Goal: Task Accomplishment & Management: Manage account settings

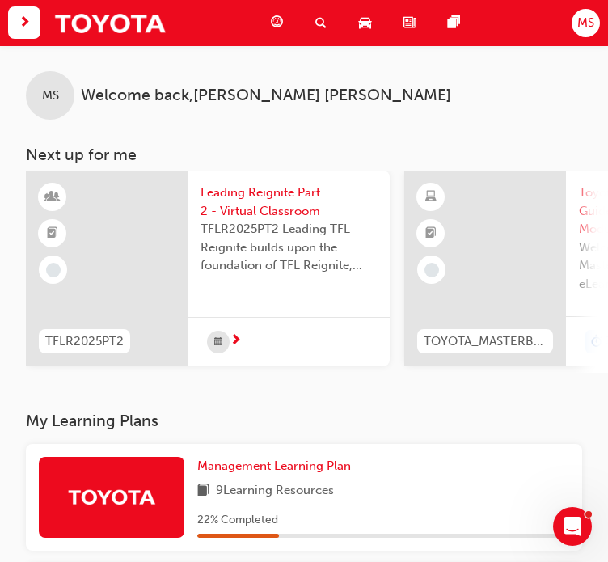
click at [24, 15] on span "next-icon" at bounding box center [25, 23] width 12 height 20
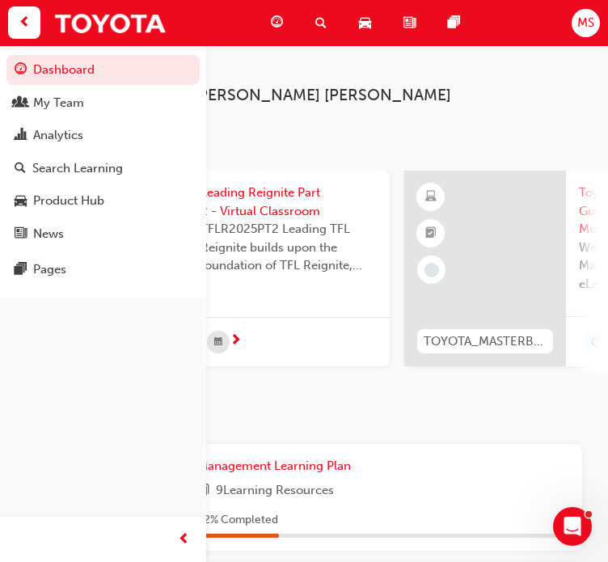
click at [313, 22] on div "Search Learning" at bounding box center [325, 22] width 44 height 33
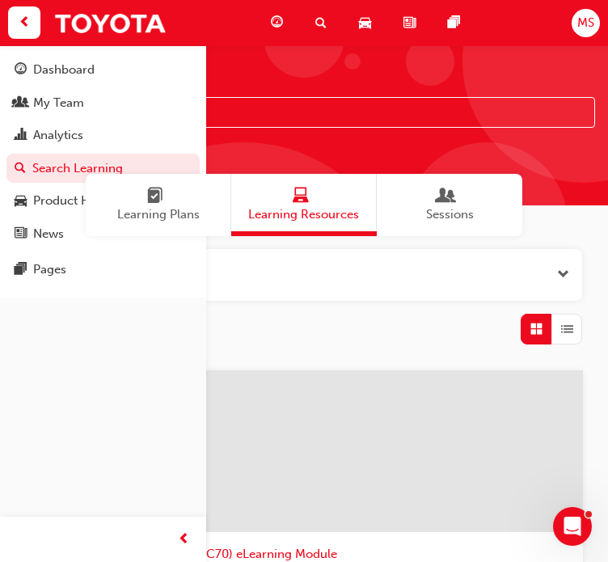
click at [355, 336] on div "Showing 458 results" at bounding box center [304, 329] width 557 height 31
click at [28, 31] on span "prev-icon" at bounding box center [25, 23] width 12 height 20
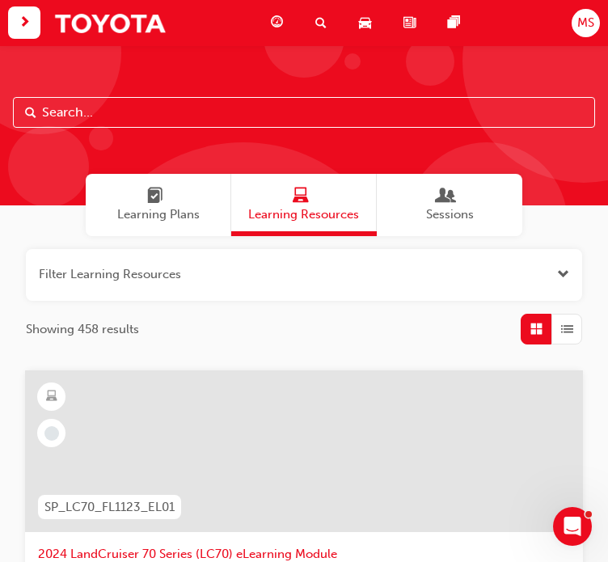
click at [126, 108] on input "text" at bounding box center [304, 112] width 582 height 31
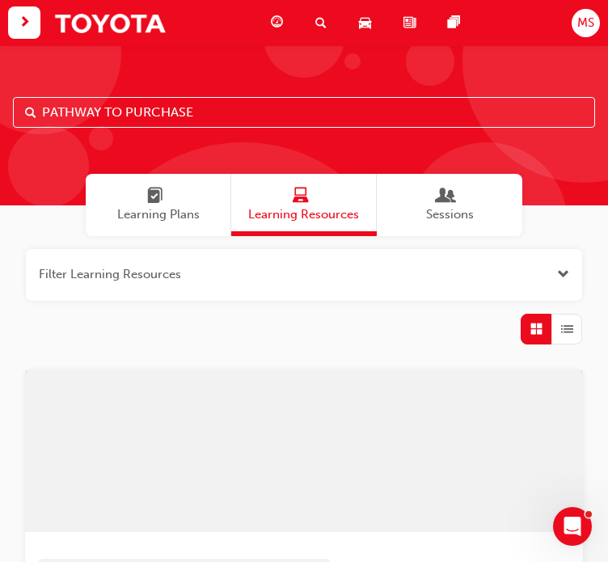
type input "PATHWAY TO PURCHASE"
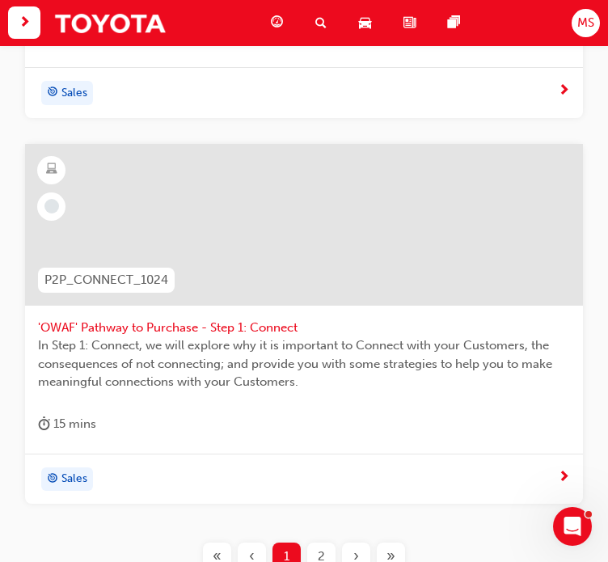
scroll to position [2300, 0]
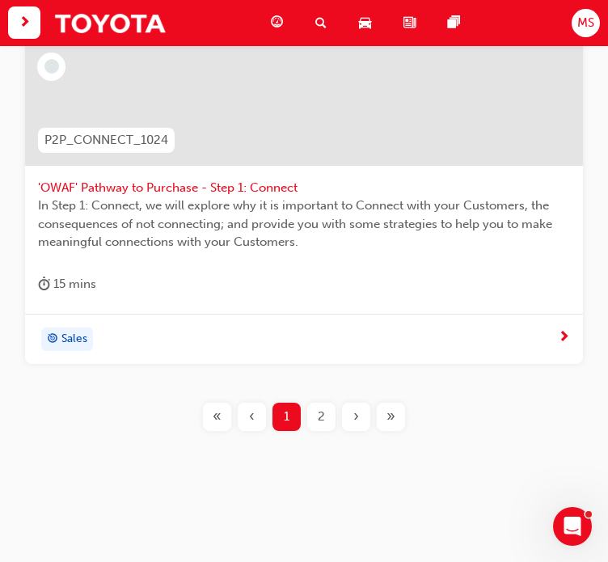
click at [320, 423] on span "2" at bounding box center [321, 417] width 7 height 19
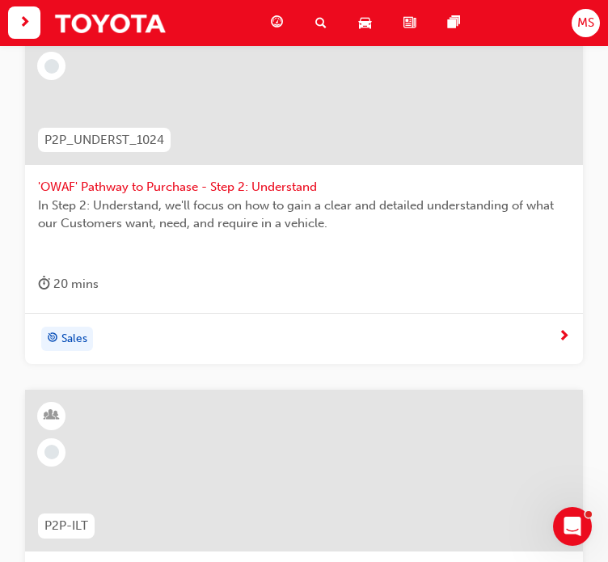
scroll to position [702, 0]
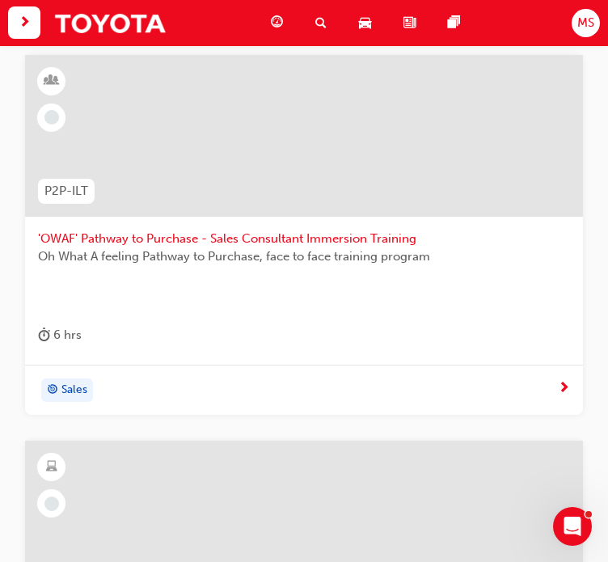
click at [330, 239] on span "'OWAF' Pathway to Purchase - Sales Consultant Immersion Training" at bounding box center [304, 239] width 532 height 19
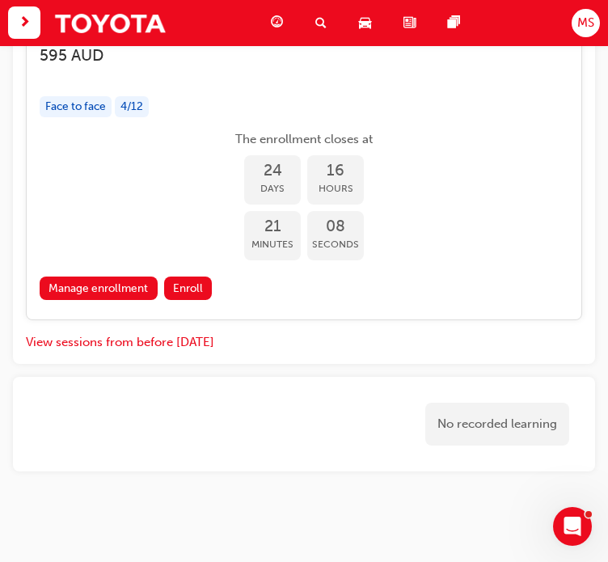
scroll to position [3962, 0]
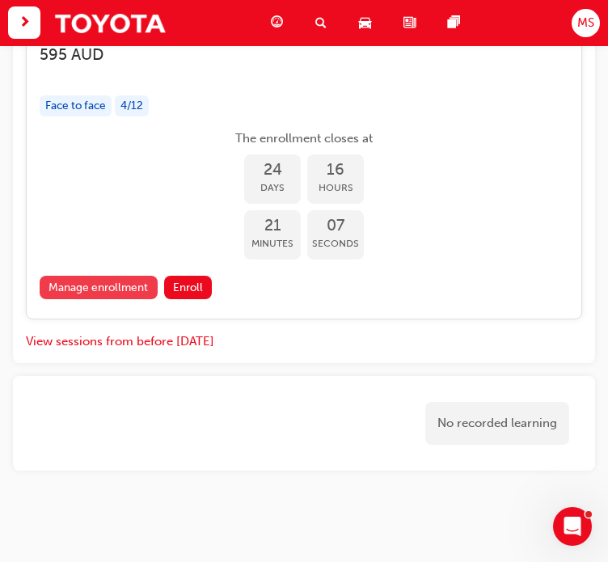
click at [119, 276] on link "Manage enrollment" at bounding box center [99, 287] width 118 height 23
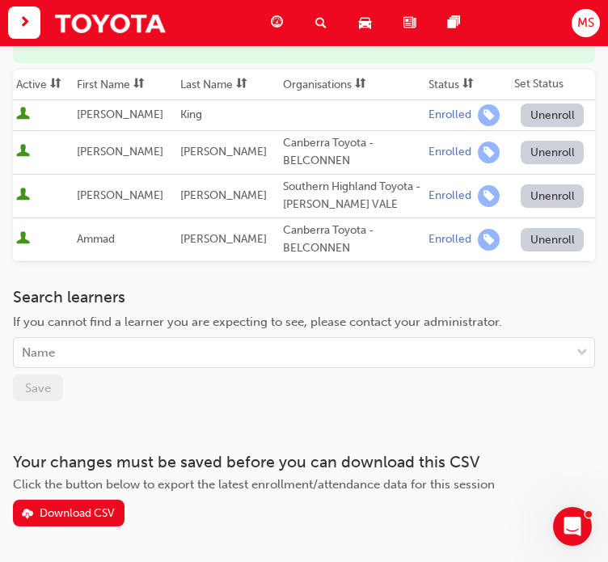
scroll to position [275, 0]
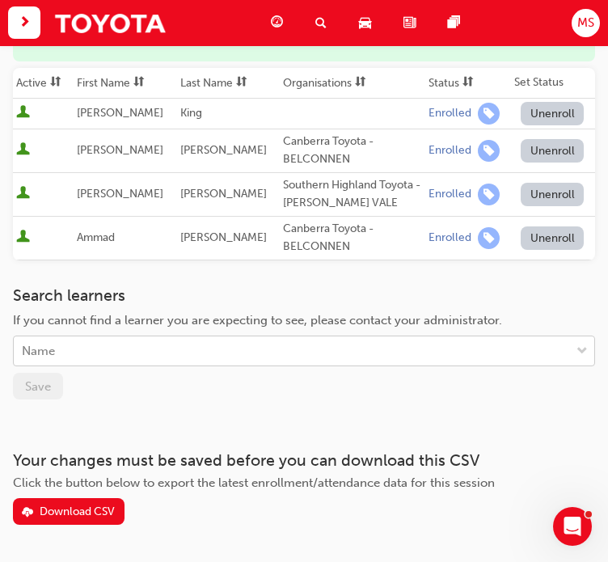
click at [78, 337] on div "Name" at bounding box center [292, 351] width 557 height 28
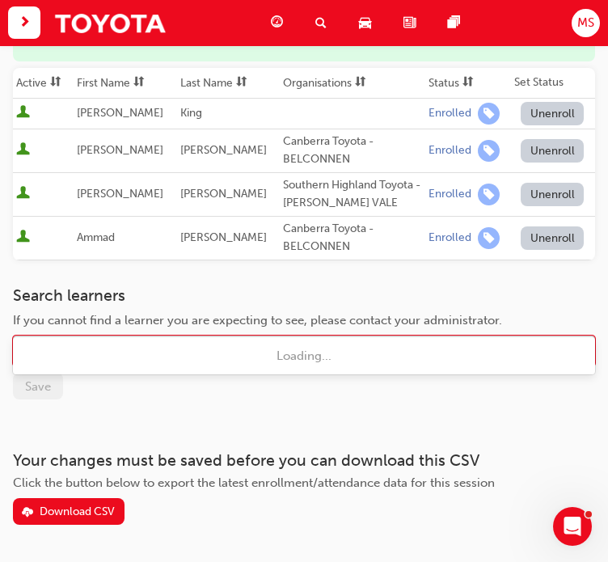
type input "ALLAHYAR"
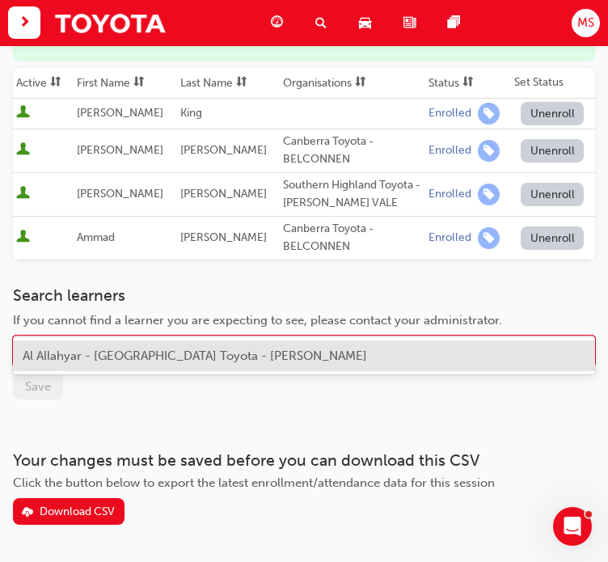
click at [136, 361] on span "Al Allahyar - Canberra Toyota - PHILLIP" at bounding box center [195, 356] width 345 height 15
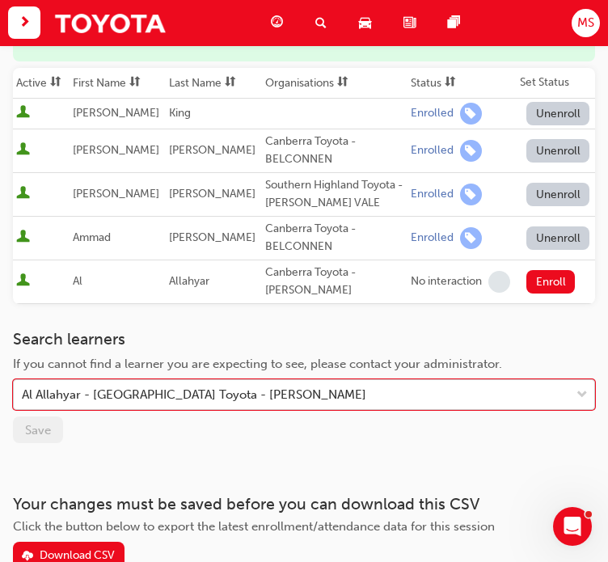
click at [69, 386] on div "Al Allahyar - Canberra Toyota - PHILLIP" at bounding box center [194, 395] width 345 height 19
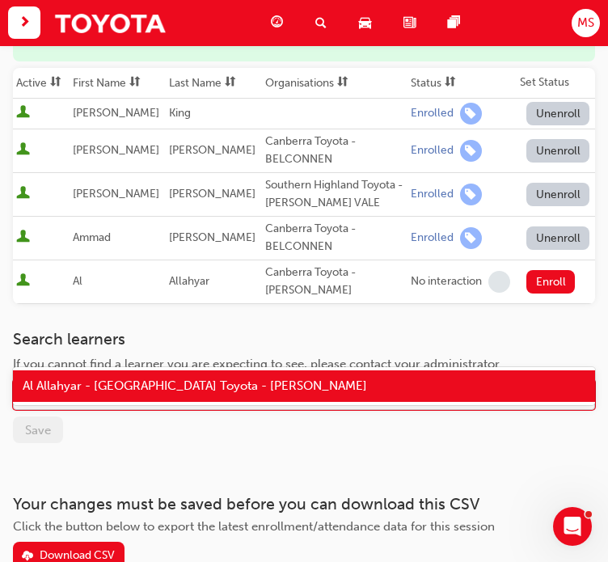
click at [69, 386] on div "Al Allahyar - Canberra Toyota - PHILLIP" at bounding box center [194, 395] width 345 height 19
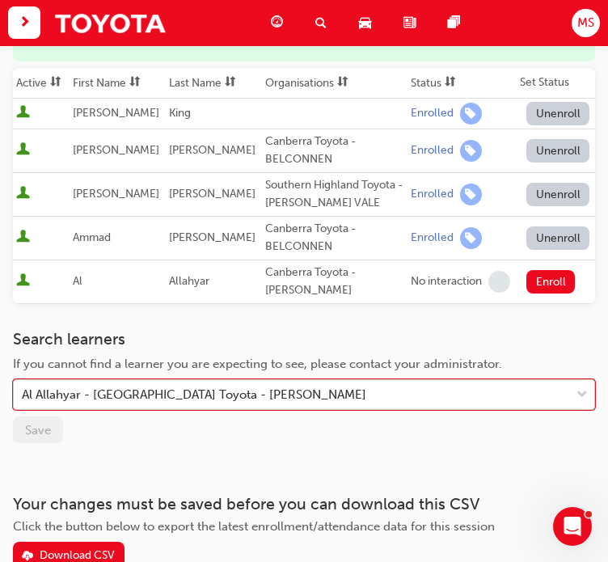
click at [69, 386] on div "Al Allahyar - Canberra Toyota - PHILLIP" at bounding box center [194, 395] width 345 height 19
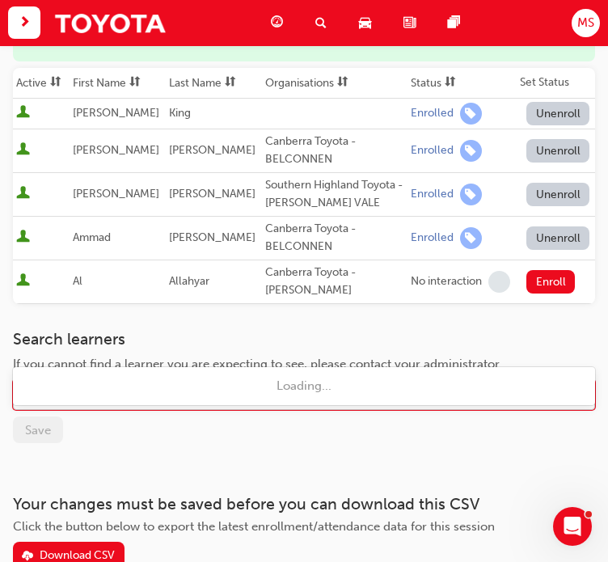
type input "JISSON"
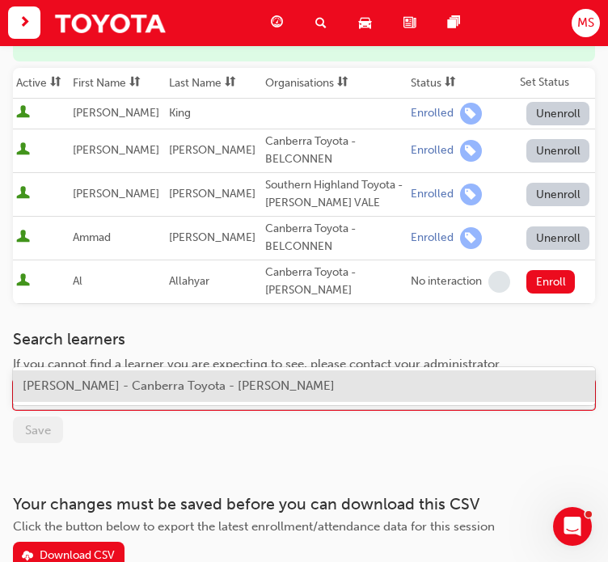
click at [104, 394] on div "Jisson Alex - Canberra Toyota - PHILLIP" at bounding box center [304, 387] width 582 height 32
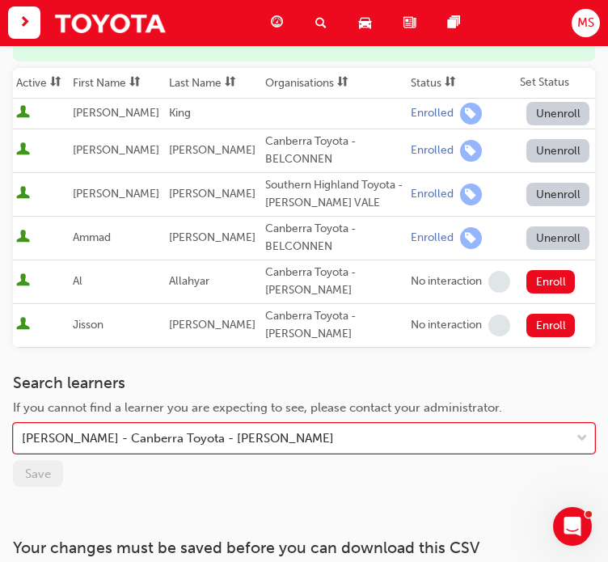
click at [78, 430] on div "Jisson Alex - Canberra Toyota - PHILLIP" at bounding box center [178, 439] width 312 height 19
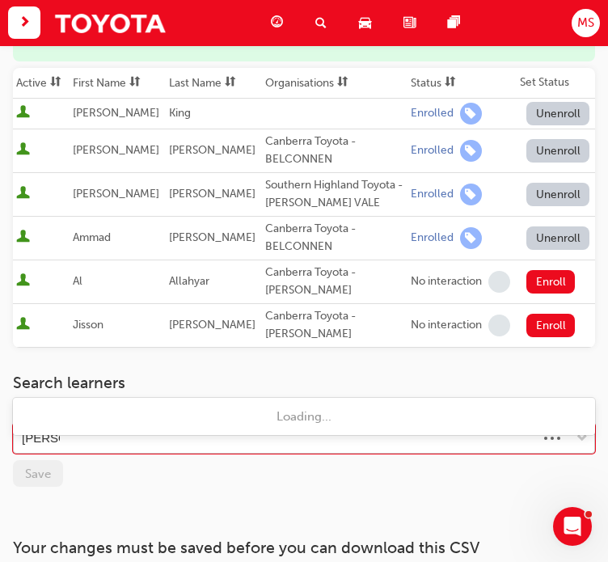
type input "LOUISE"
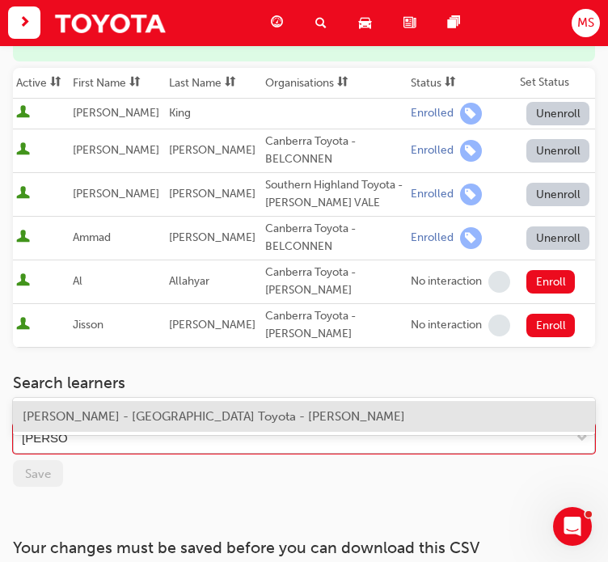
click at [95, 419] on span "Louise Hogden - Canberra Toyota - PHILLIP" at bounding box center [214, 416] width 383 height 15
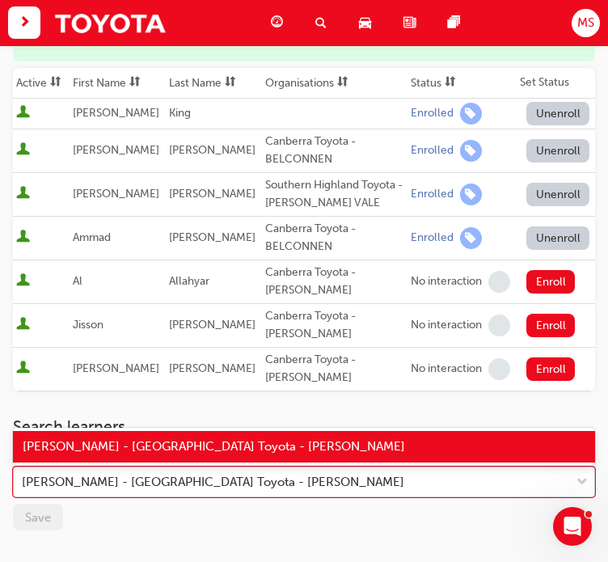
click at [99, 473] on div "Louise Hogden - Canberra Toyota - PHILLIP" at bounding box center [213, 482] width 383 height 19
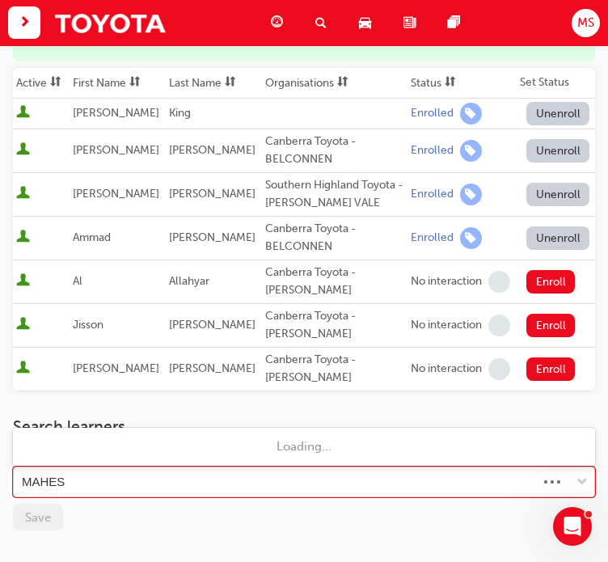
type input "MAHESH"
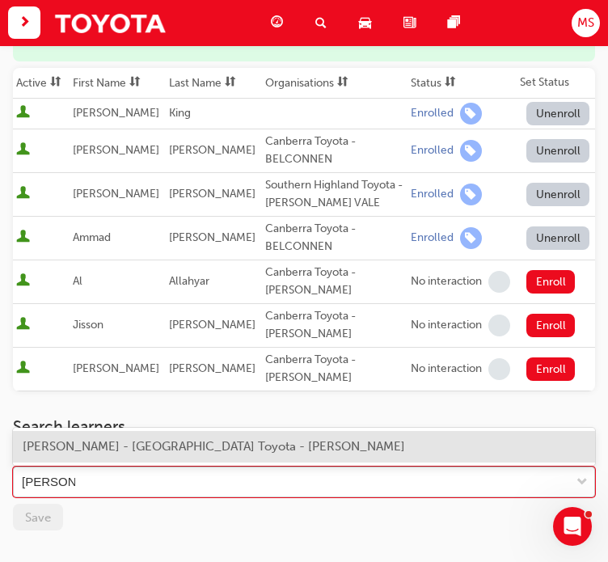
click at [112, 451] on span "Mahesh Raju - Canberra Toyota - PHILLIP" at bounding box center [214, 446] width 383 height 15
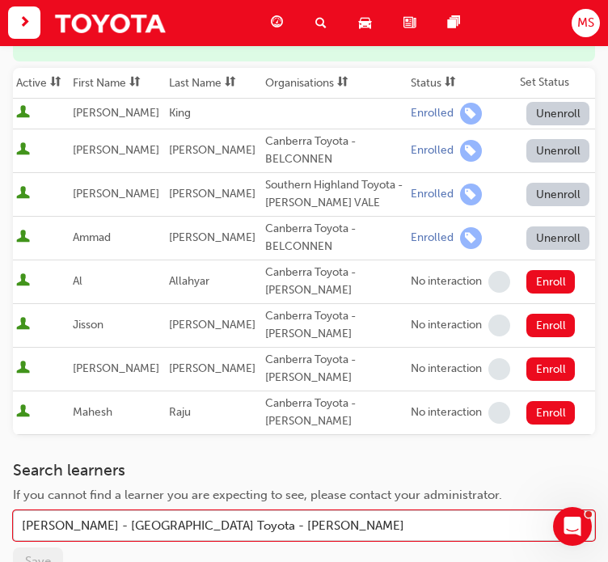
click at [138, 517] on div "Mahesh Raju - Canberra Toyota - PHILLIP" at bounding box center [213, 526] width 383 height 19
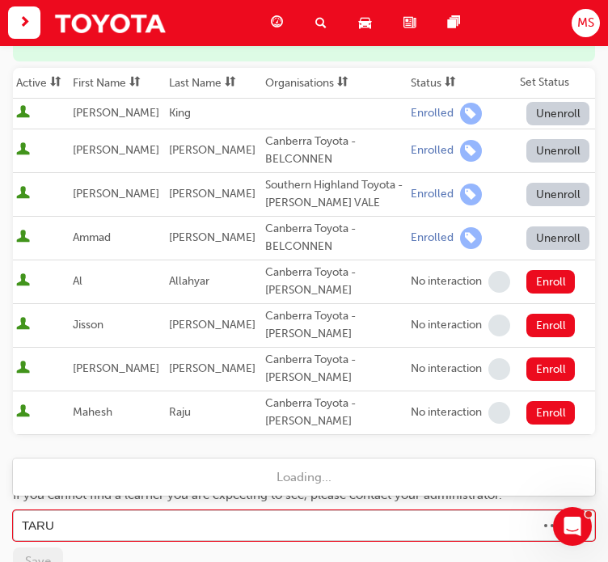
type input "TARUN"
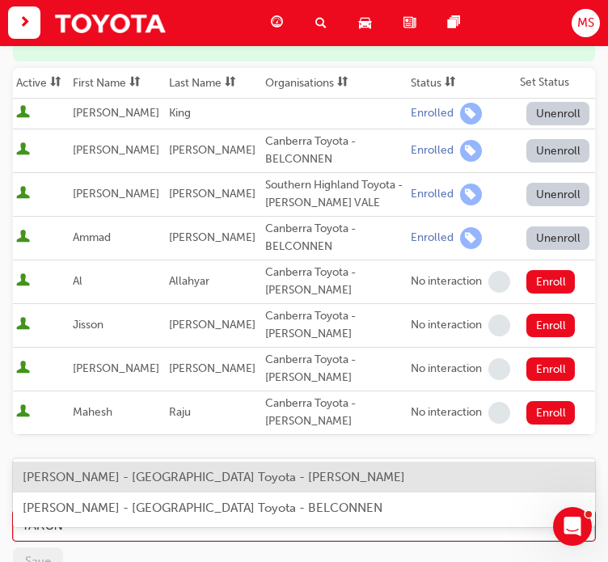
click at [149, 472] on span "Tarun Jayakrishna - Canberra Toyota - PHILLIP" at bounding box center [214, 477] width 383 height 15
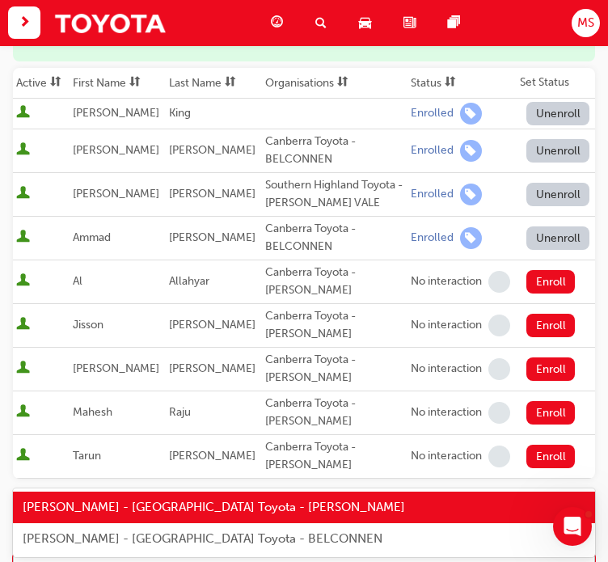
click at [142, 561] on div "Tarun Jayakrishna - Canberra Toyota - PHILLIP" at bounding box center [213, 570] width 383 height 19
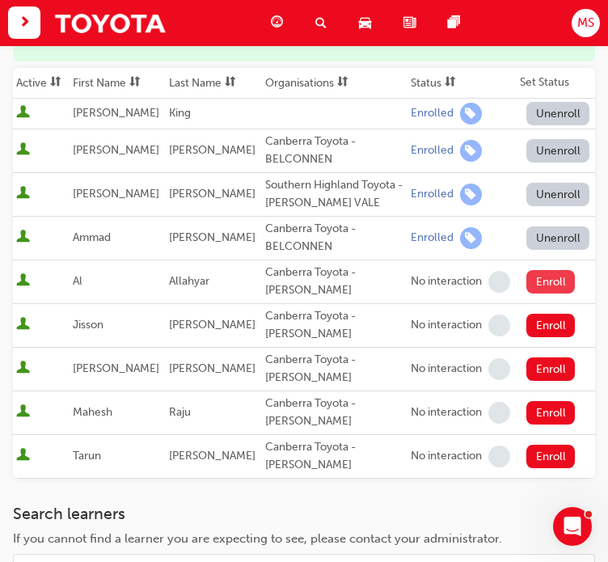
click at [555, 270] on button "Enroll" at bounding box center [551, 281] width 49 height 23
click at [557, 314] on button "Enroll" at bounding box center [551, 325] width 49 height 23
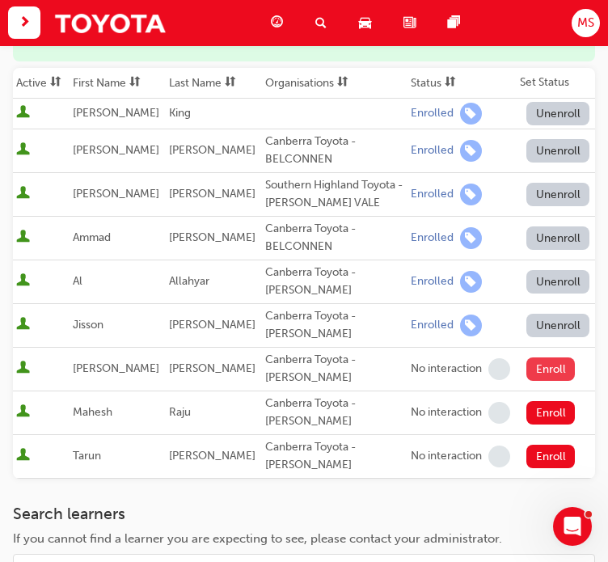
click at [552, 358] on button "Enroll" at bounding box center [551, 369] width 49 height 23
click at [554, 401] on button "Enroll" at bounding box center [551, 412] width 49 height 23
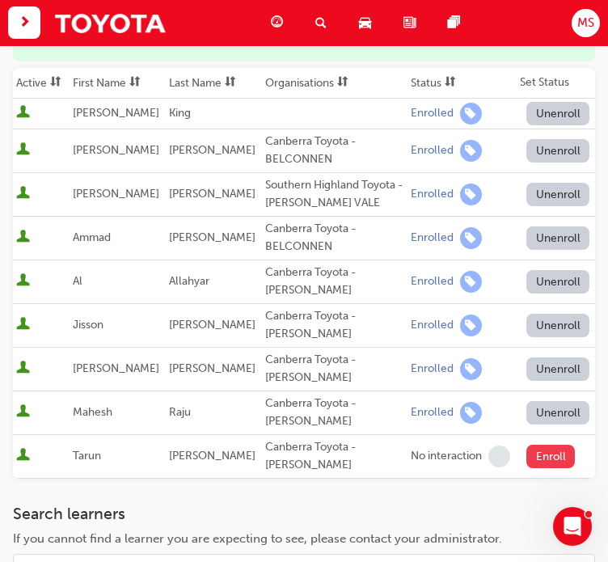
click at [555, 445] on button "Enroll" at bounding box center [551, 456] width 49 height 23
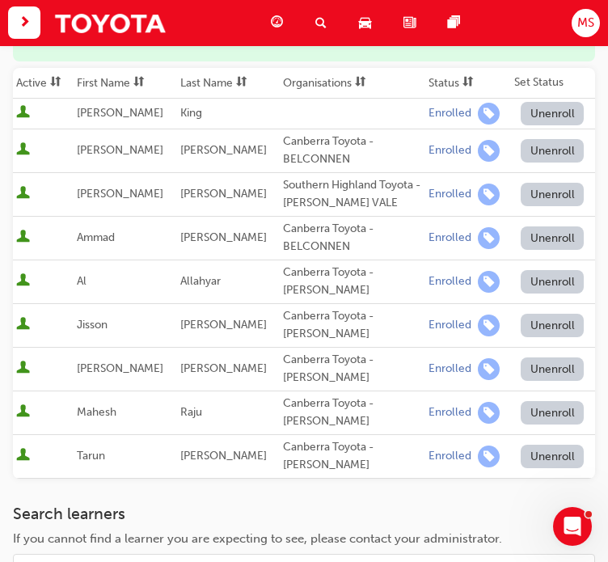
scroll to position [531, 0]
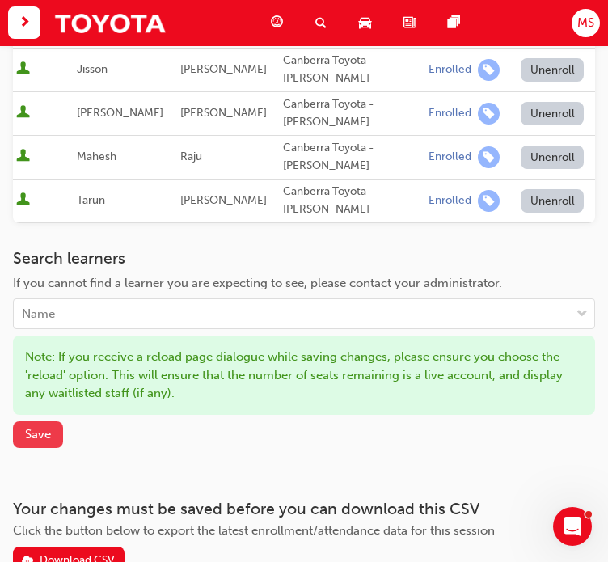
click at [45, 427] on span "Save" at bounding box center [38, 434] width 26 height 15
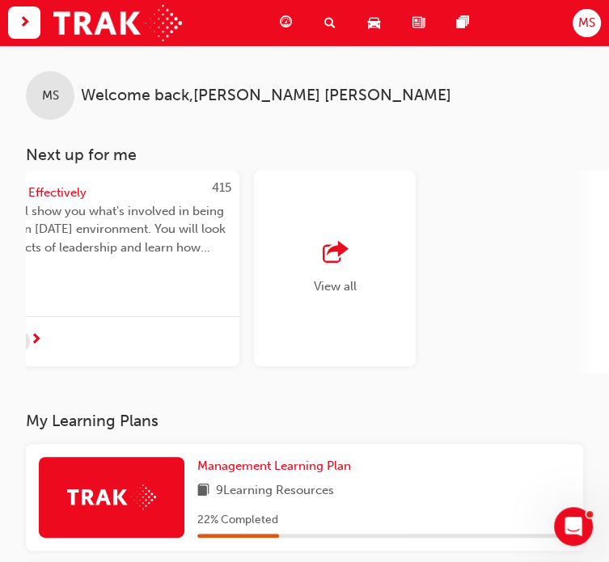
scroll to position [0, 1735]
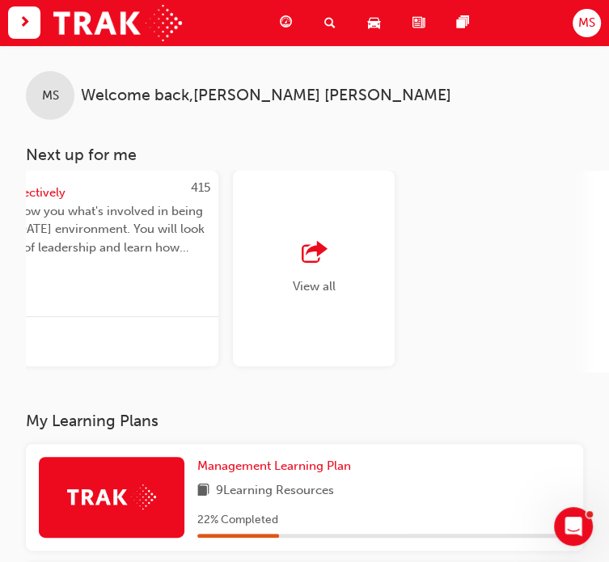
click at [324, 23] on span "search-icon" at bounding box center [329, 23] width 11 height 20
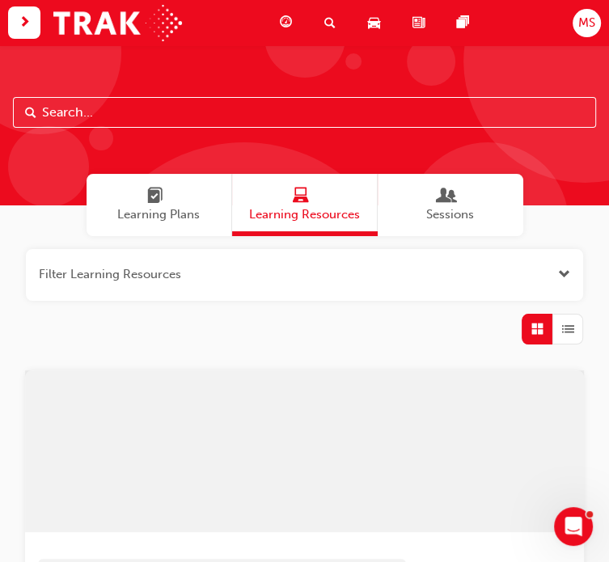
click at [316, 121] on input "text" at bounding box center [304, 112] width 583 height 31
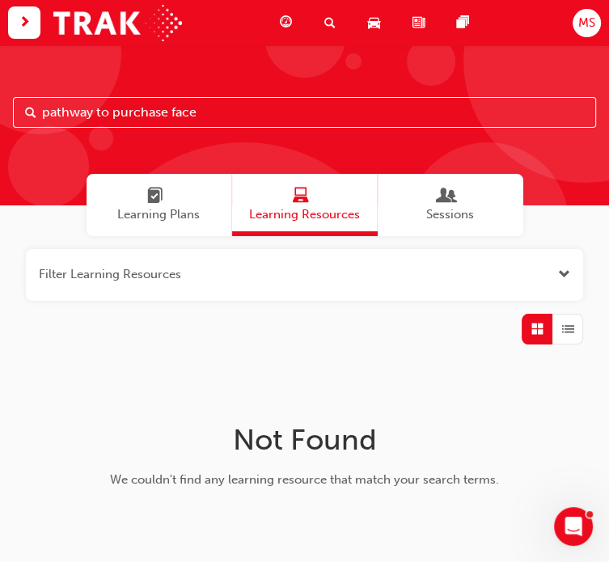
click at [236, 112] on input "pathway to purchase face" at bounding box center [304, 112] width 583 height 31
type input "pathway to purchase"
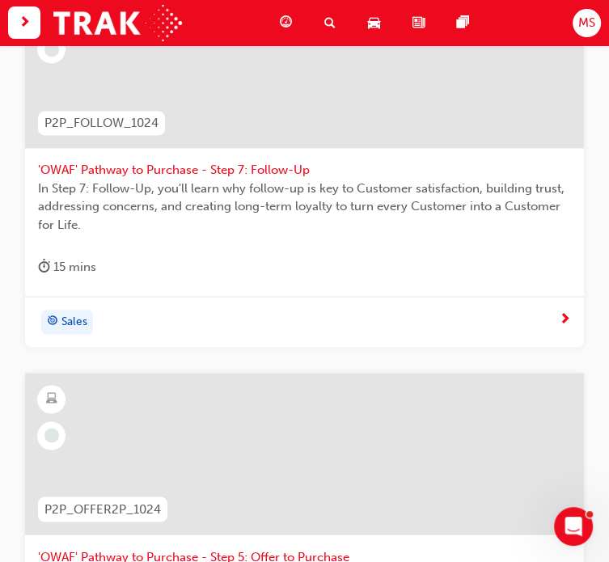
scroll to position [1168, 0]
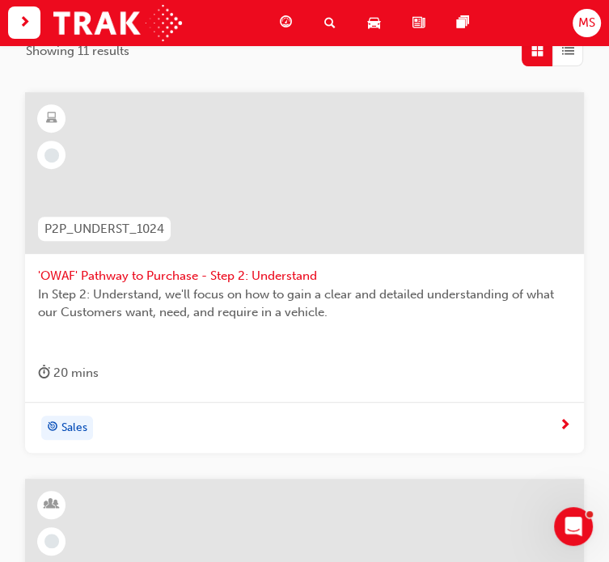
scroll to position [191, 0]
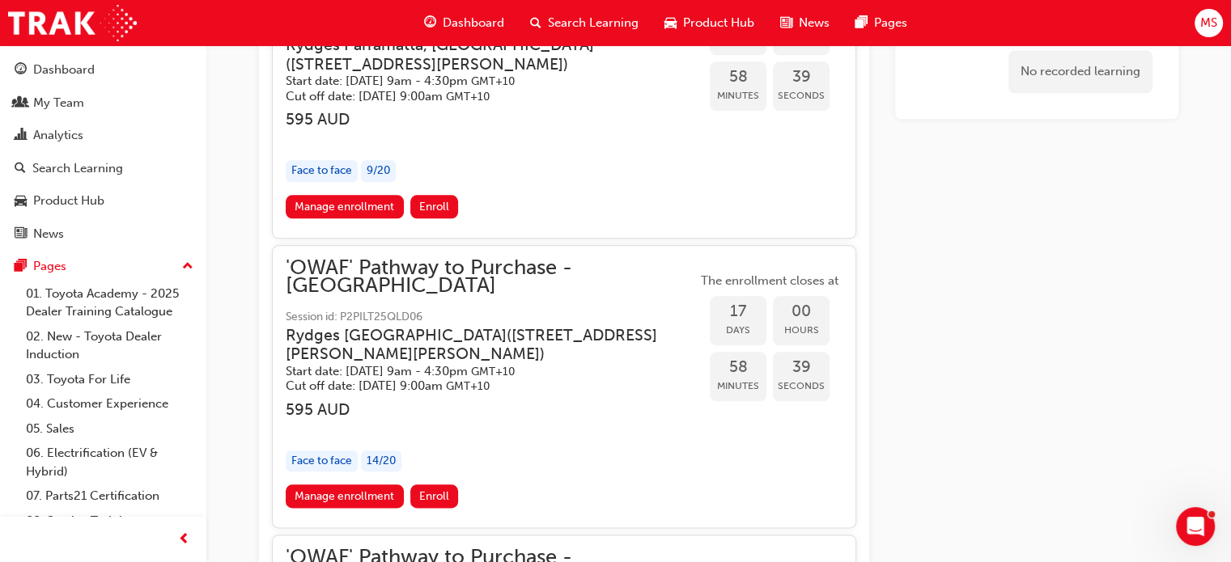
scroll to position [1812, 0]
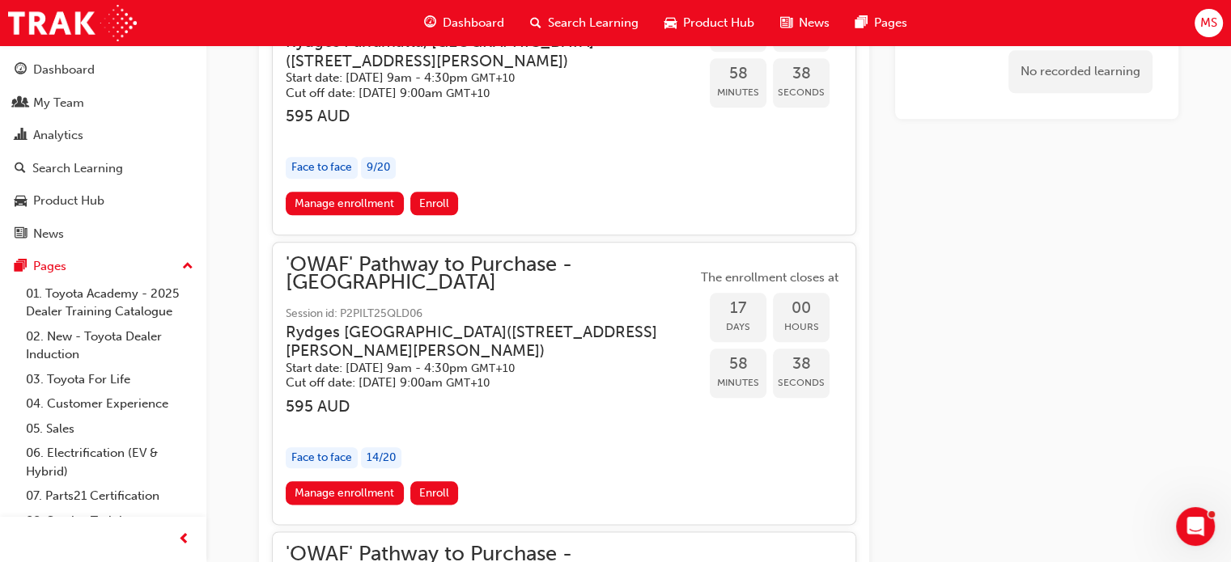
click at [621, 392] on div "Overview 'Oh, what a Feeling: Pathway to Purchase' sales training program is he…" at bounding box center [564, 22] width 610 height 3378
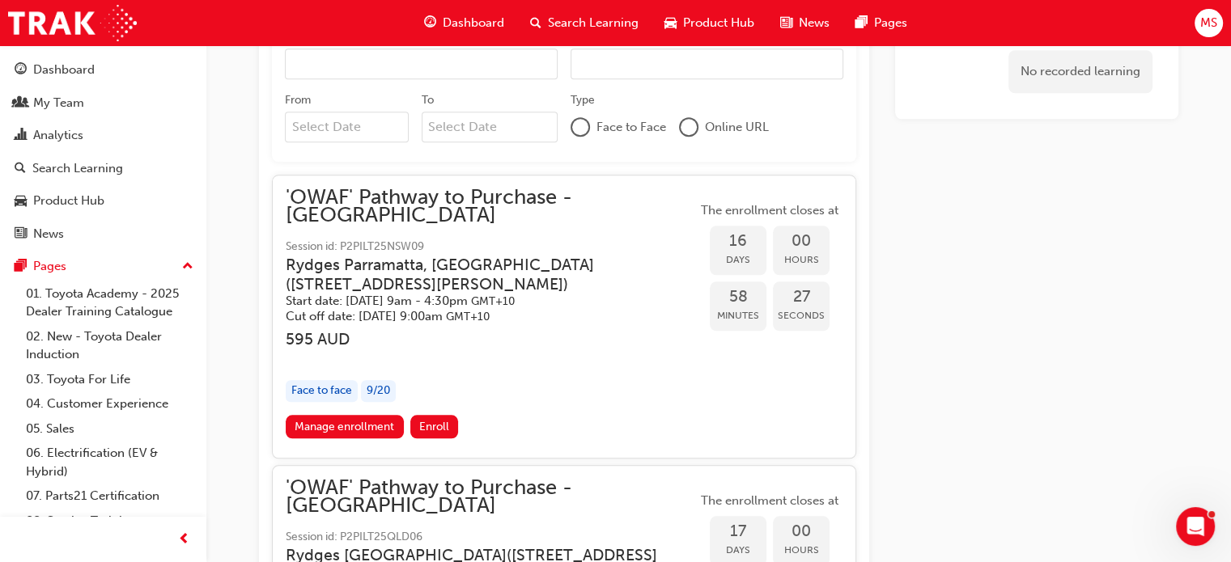
scroll to position [1591, 0]
click at [621, 418] on div "No recorded learning" at bounding box center [1036, 244] width 283 height 3378
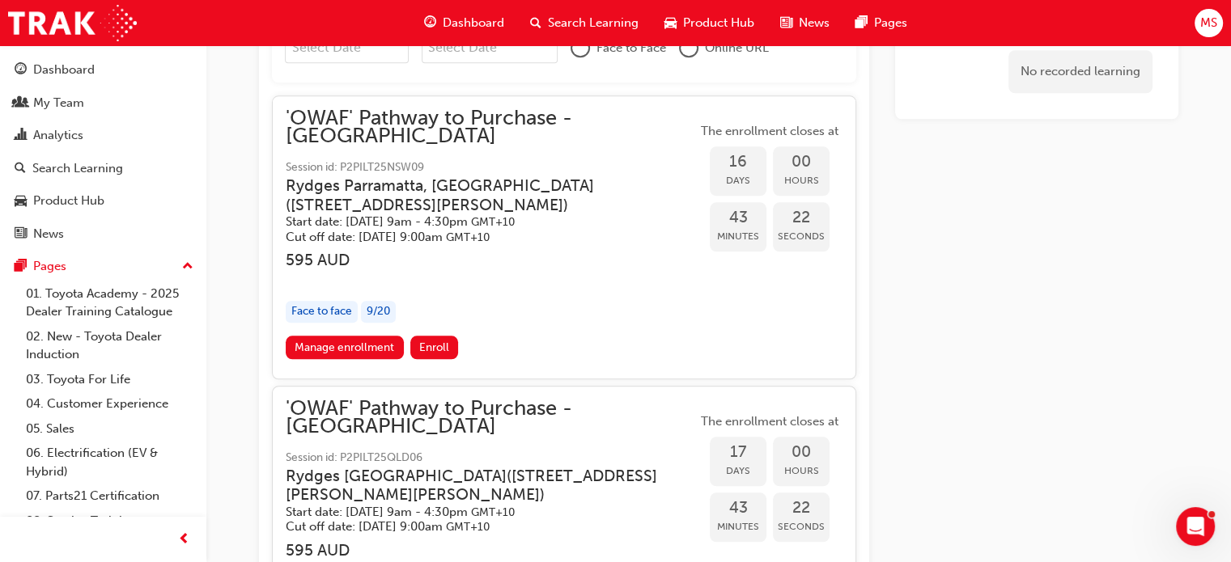
scroll to position [1667, 0]
